Goal: Information Seeking & Learning: Compare options

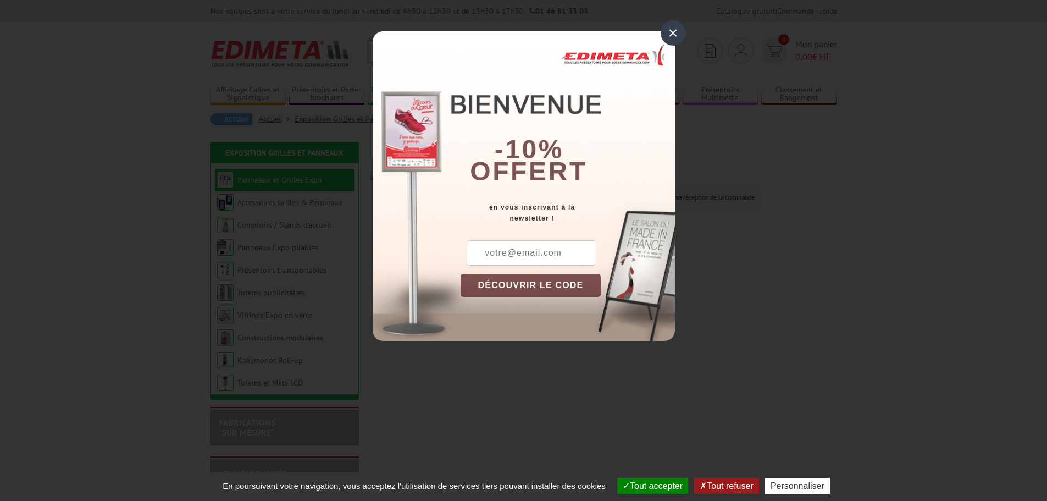
click at [672, 37] on div "×" at bounding box center [673, 32] width 25 height 25
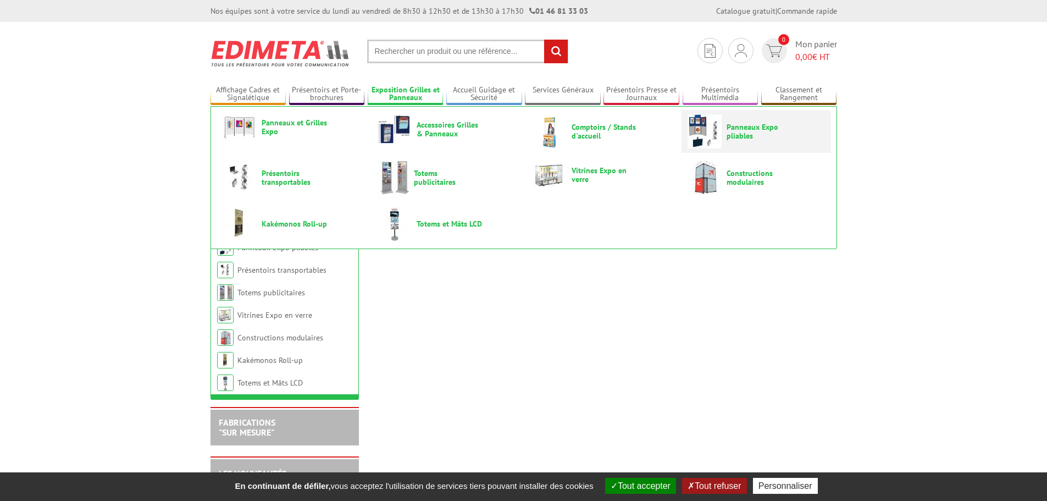
drag, startPoint x: 599, startPoint y: 176, endPoint x: 727, endPoint y: 132, distance: 135.2
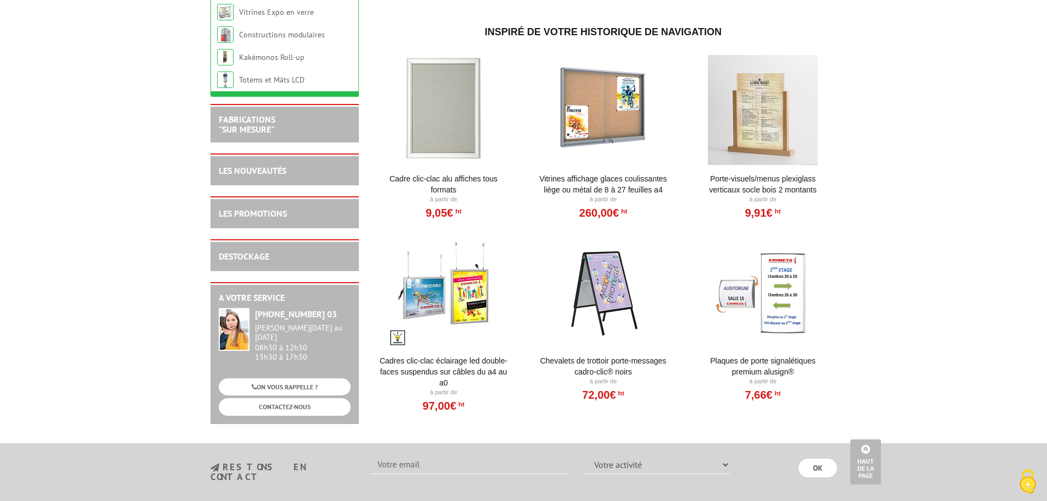
scroll to position [1146, 0]
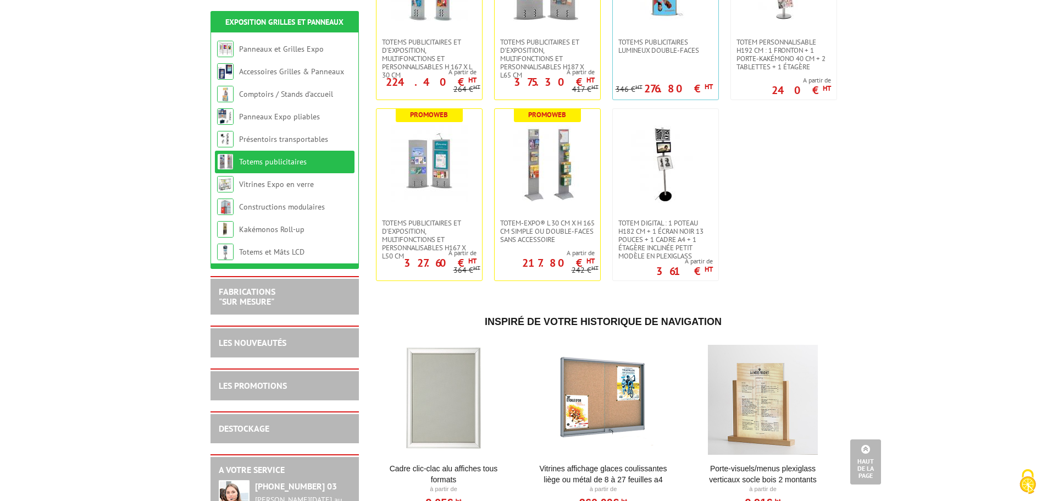
scroll to position [464, 0]
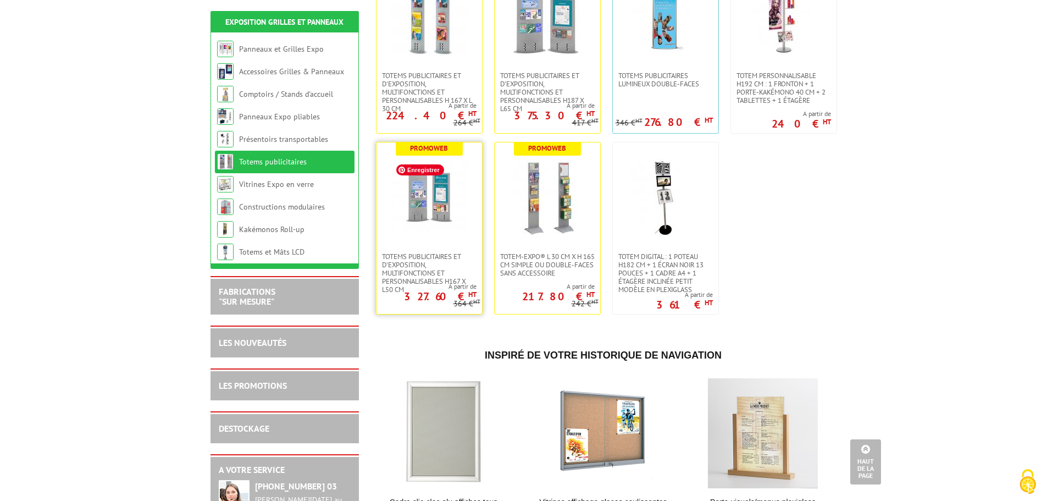
click at [447, 187] on img at bounding box center [429, 197] width 77 height 77
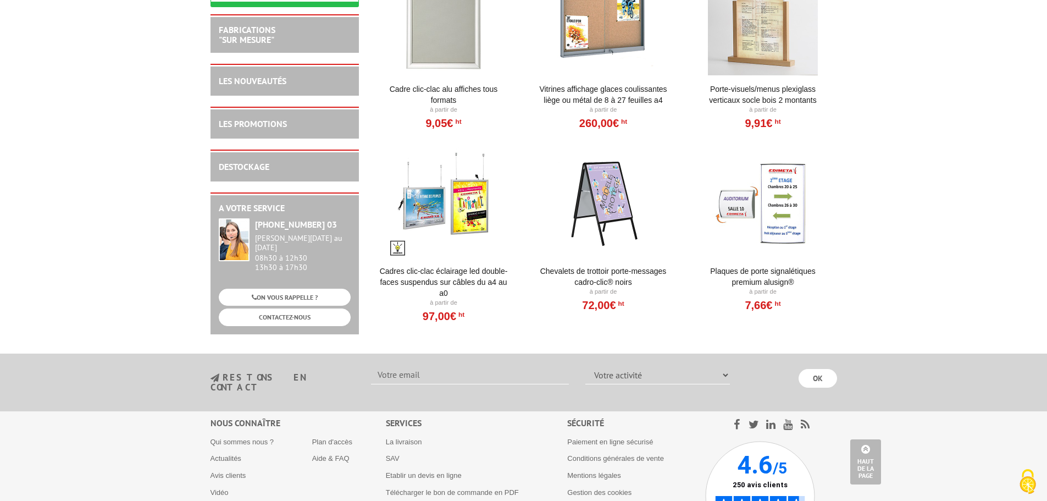
scroll to position [532, 0]
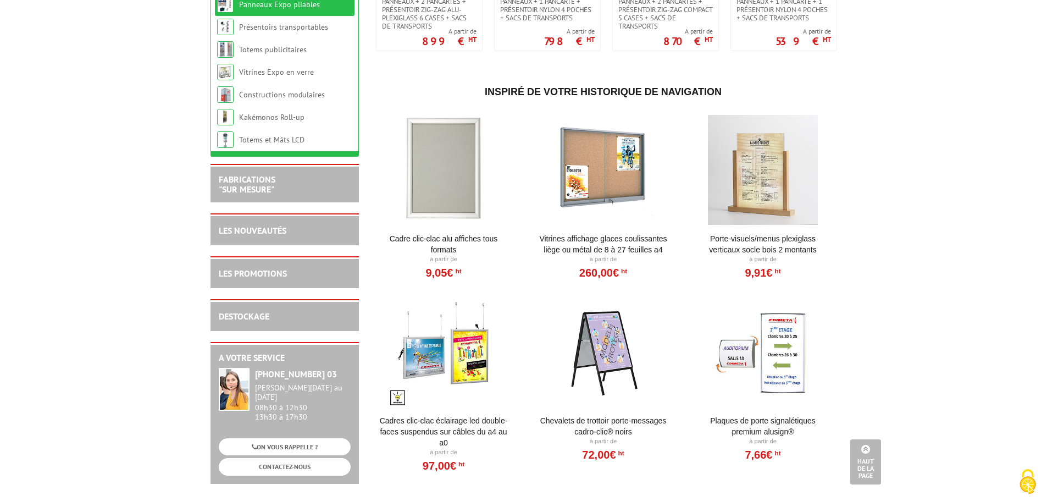
scroll to position [550, 0]
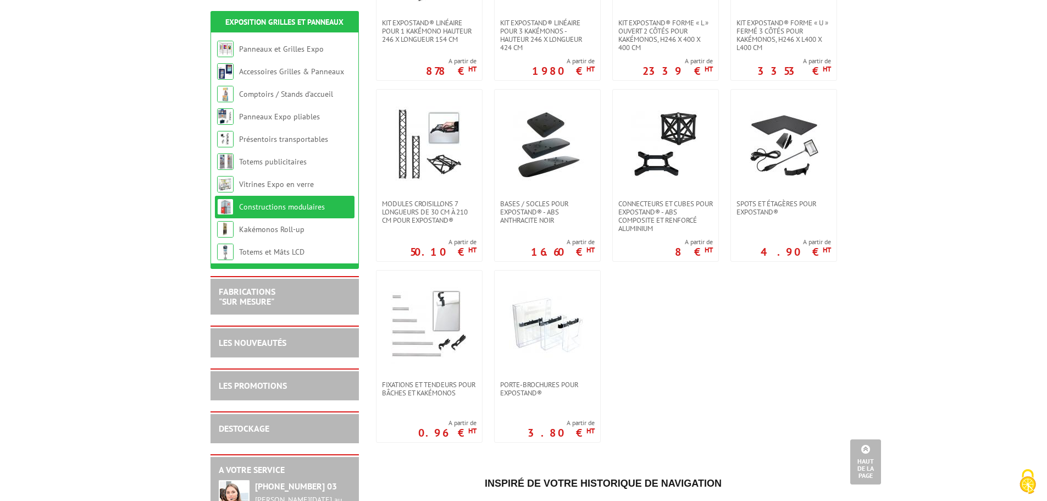
scroll to position [463, 0]
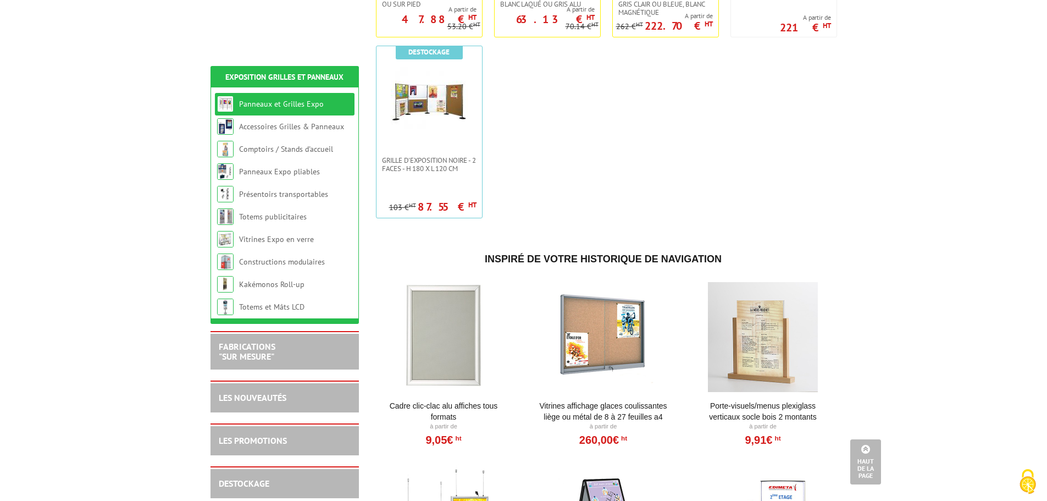
scroll to position [894, 0]
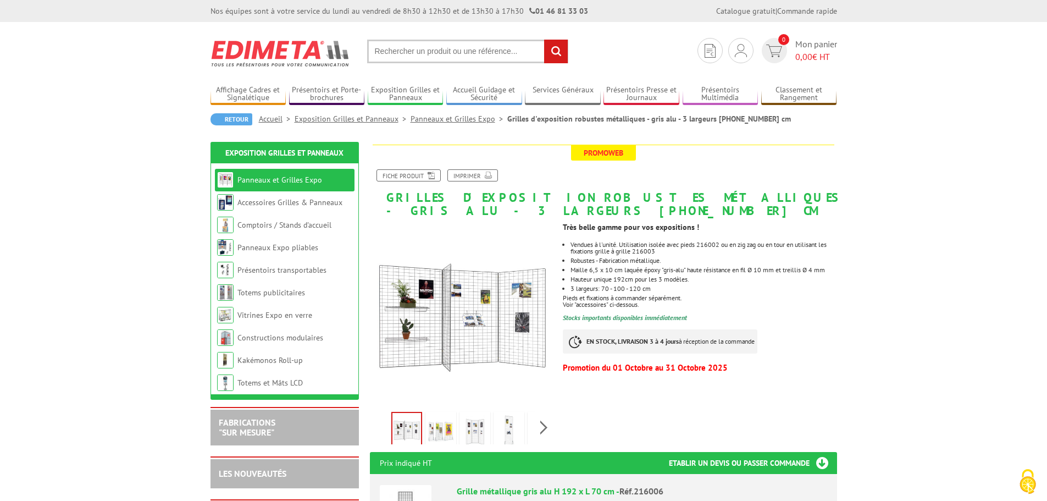
click at [543, 428] on div "Previous Next" at bounding box center [462, 427] width 185 height 38
click at [416, 433] on img at bounding box center [416, 431] width 26 height 34
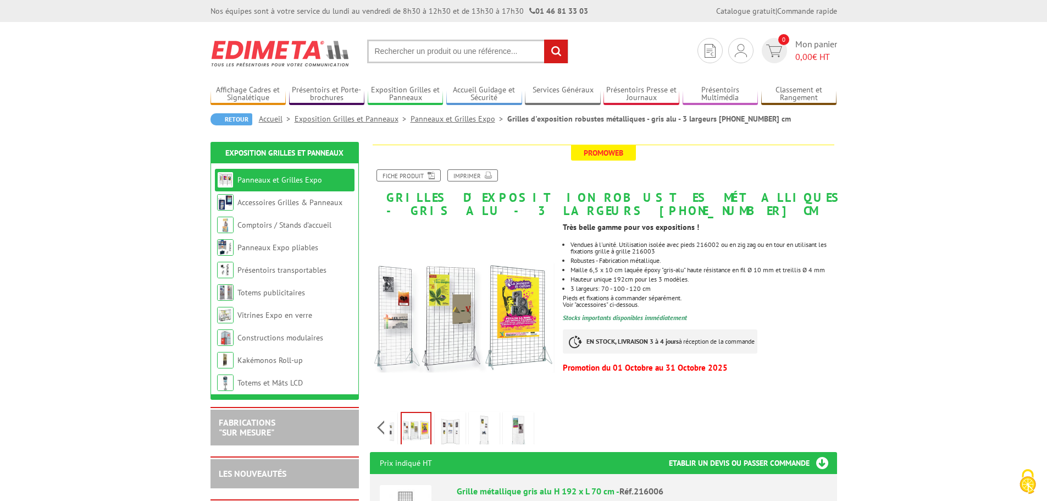
click at [453, 434] on img at bounding box center [450, 431] width 26 height 34
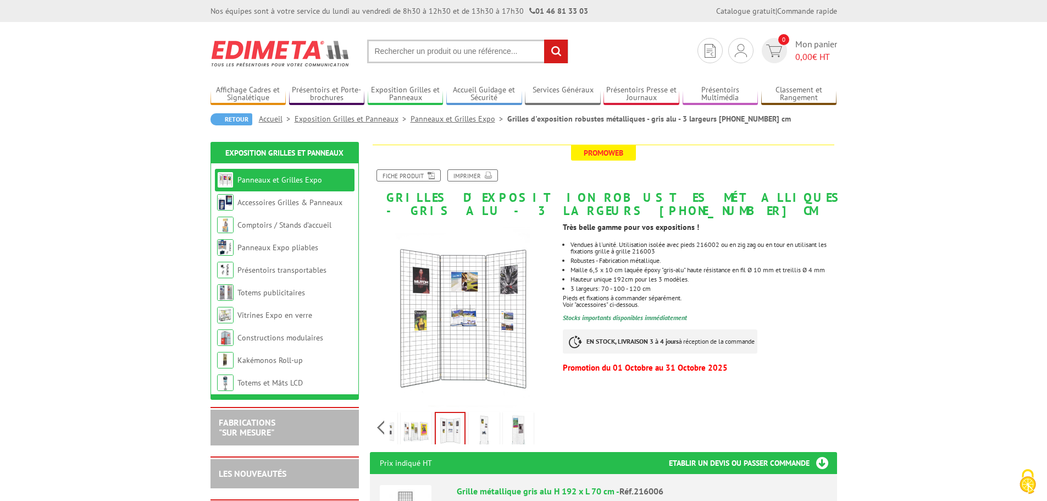
click at [488, 437] on img at bounding box center [484, 431] width 26 height 34
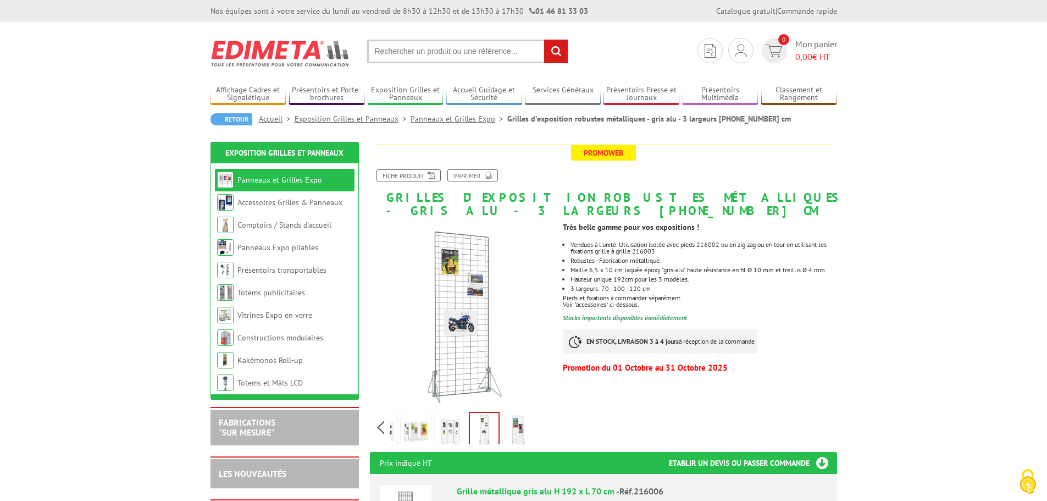
click at [518, 436] on img at bounding box center [518, 431] width 26 height 34
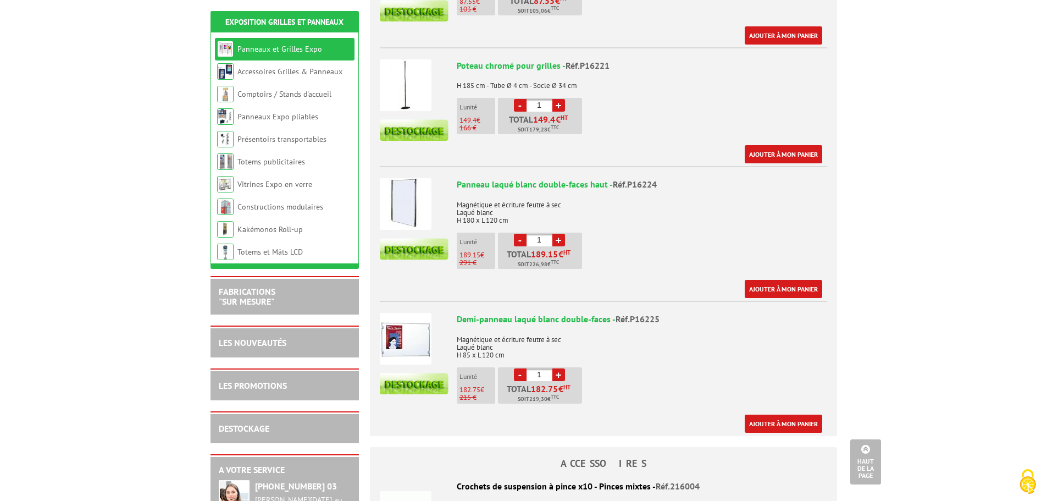
scroll to position [543, 0]
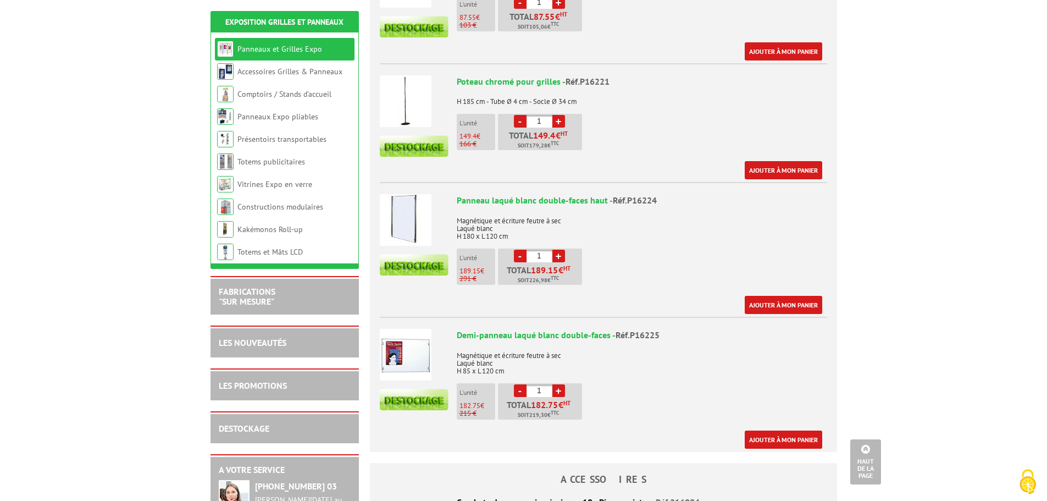
click at [404, 194] on img at bounding box center [406, 220] width 52 height 52
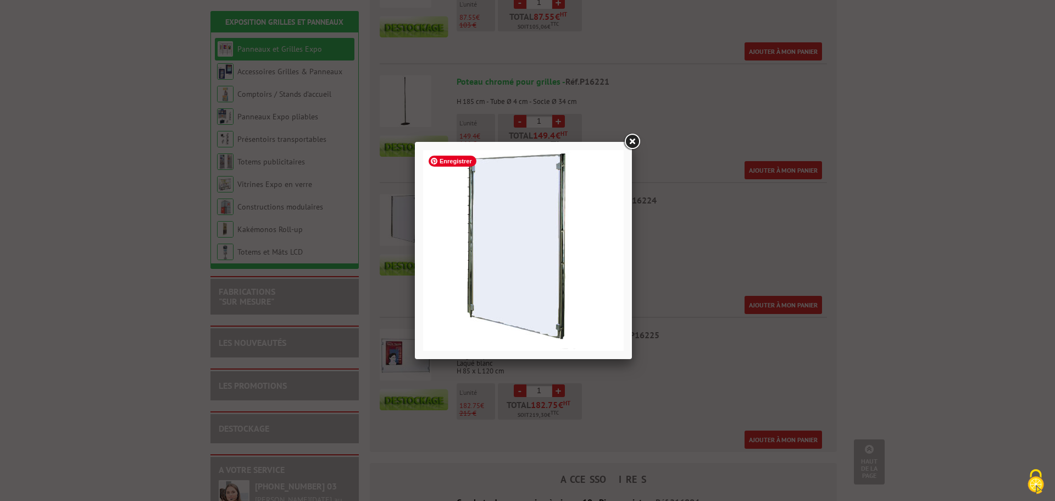
click at [570, 306] on img at bounding box center [523, 250] width 201 height 201
click at [637, 143] on link at bounding box center [632, 142] width 20 height 20
